Goal: Information Seeking & Learning: Understand process/instructions

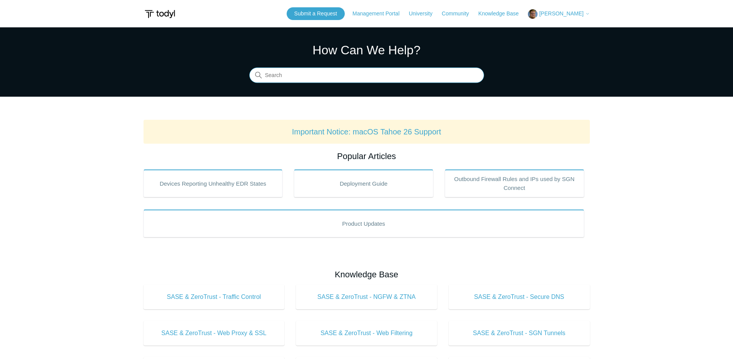
click at [318, 75] on input "Search" at bounding box center [366, 75] width 235 height 15
type input "certificate"
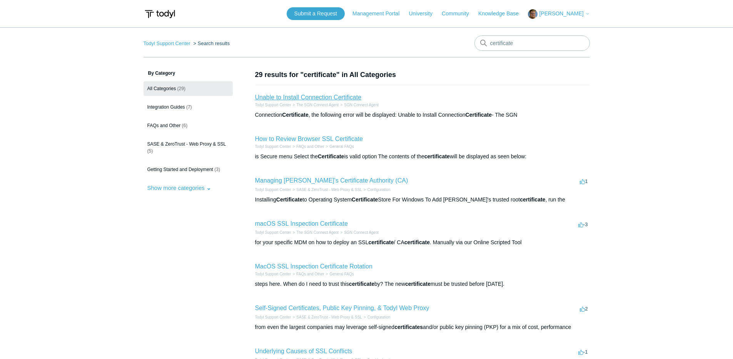
click at [293, 98] on link "Unable to Install Connection Certificate" at bounding box center [308, 97] width 107 height 7
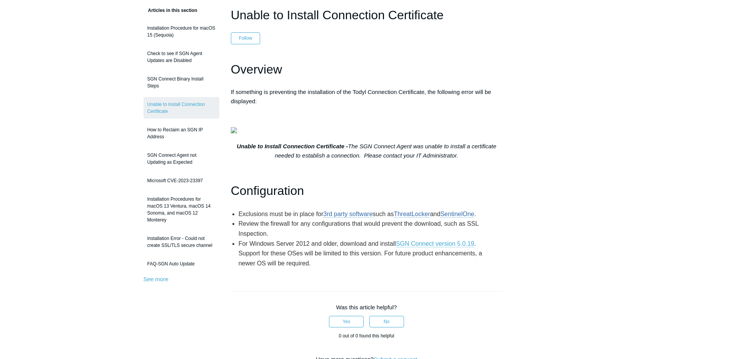
scroll to position [84, 0]
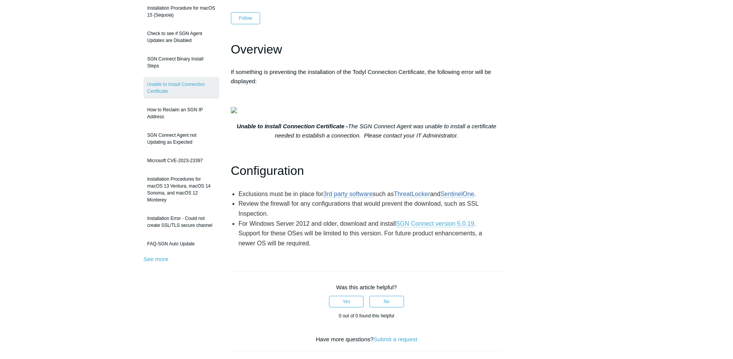
click at [394, 197] on link "ThreatLocker" at bounding box center [412, 193] width 36 height 7
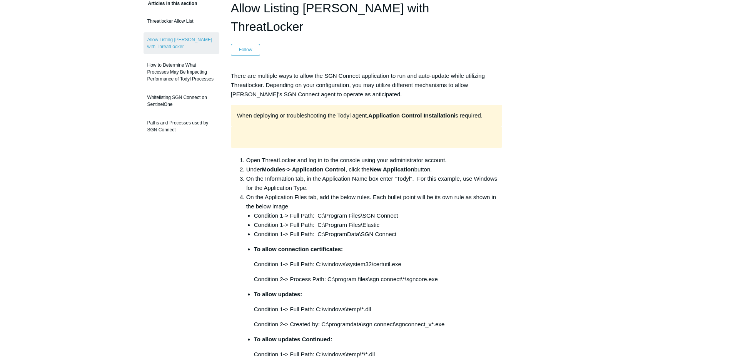
scroll to position [33, 0]
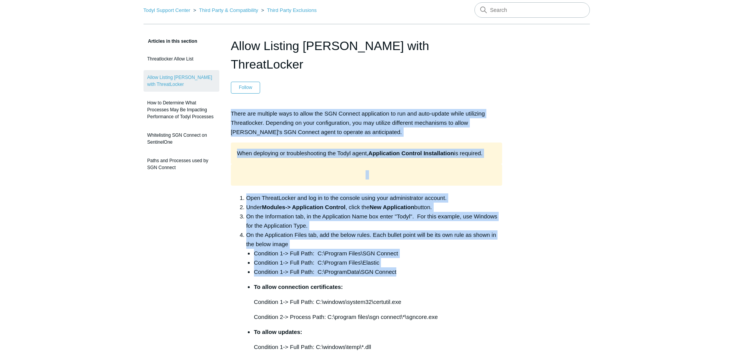
drag, startPoint x: 231, startPoint y: 94, endPoint x: 320, endPoint y: 222, distance: 156.1
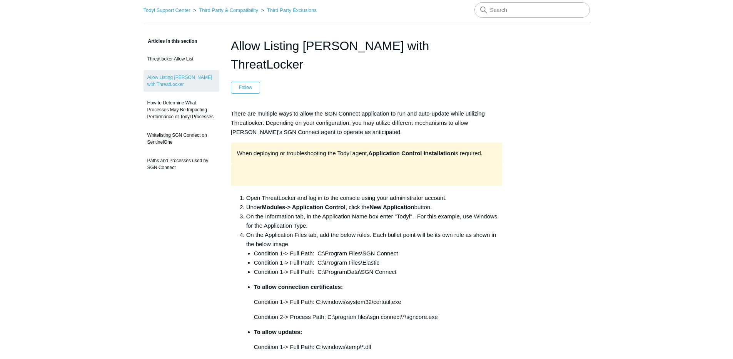
click at [271, 117] on p "There are multiple ways to allow the SGN Connect application to run and auto-up…" at bounding box center [367, 123] width 272 height 28
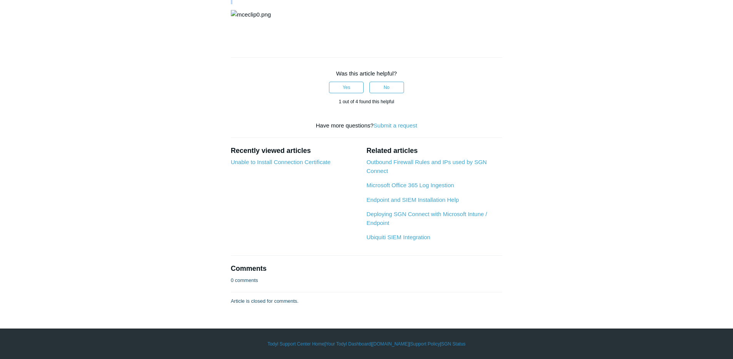
scroll to position [1161, 0]
drag, startPoint x: 232, startPoint y: 47, endPoint x: 244, endPoint y: 223, distance: 175.9
click at [232, 19] on img at bounding box center [251, 14] width 40 height 9
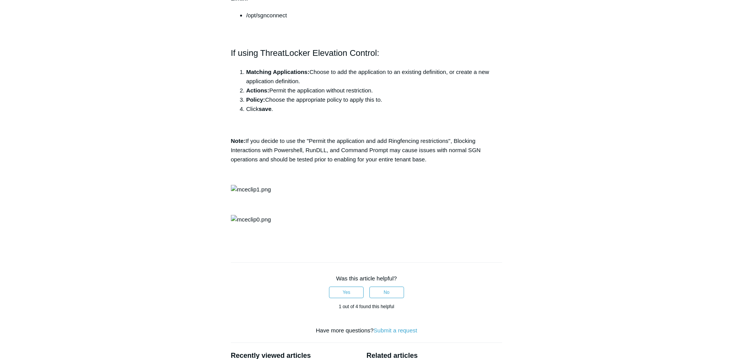
scroll to position [771, 0]
